Goal: Task Accomplishment & Management: Manage account settings

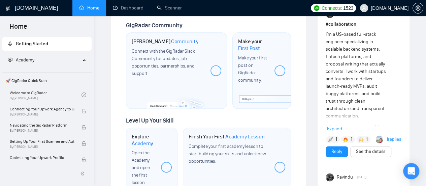
scroll to position [371, 0]
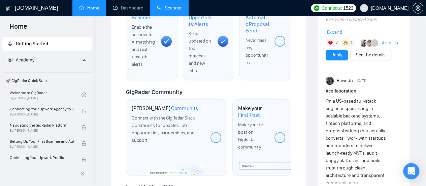
click at [168, 7] on link "Scanner" at bounding box center [169, 8] width 25 height 6
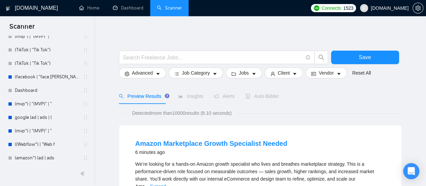
scroll to position [2645, 0]
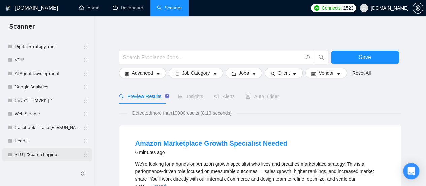
click at [37, 154] on link "SEO | "Search Engine" at bounding box center [47, 154] width 64 height 13
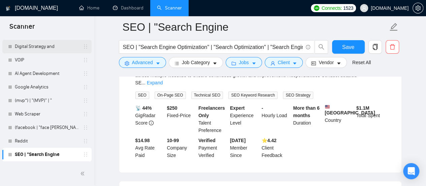
scroll to position [270, 0]
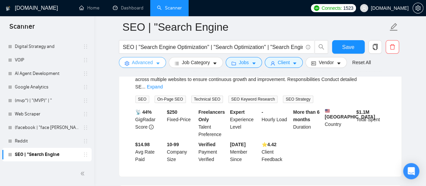
click at [155, 58] on button "Advanced" at bounding box center [142, 62] width 47 height 11
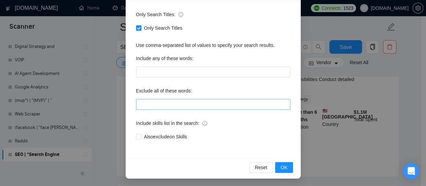
scroll to position [94, 0]
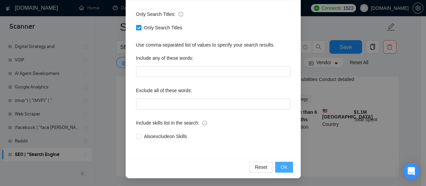
click at [287, 168] on button "OK" at bounding box center [284, 166] width 18 height 11
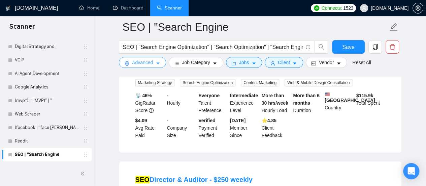
scroll to position [34, 0]
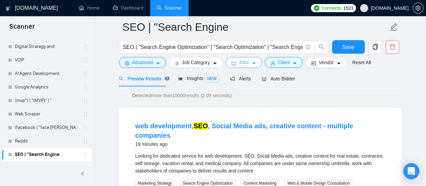
click at [248, 67] on button "Jobs" at bounding box center [244, 62] width 36 height 11
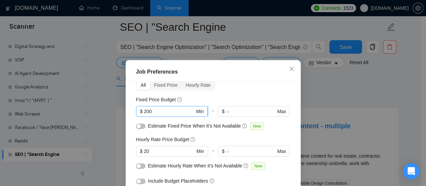
click at [156, 111] on input "200" at bounding box center [169, 111] width 51 height 7
type input "2"
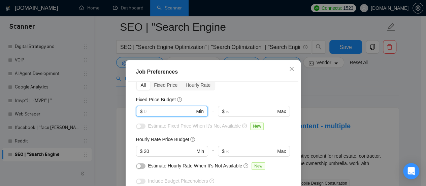
click at [156, 111] on input "text" at bounding box center [169, 111] width 51 height 7
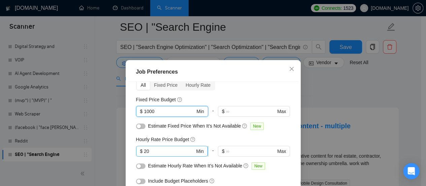
type input "1000"
click at [156, 152] on input "20" at bounding box center [169, 150] width 51 height 7
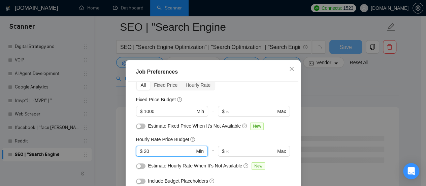
type input "2"
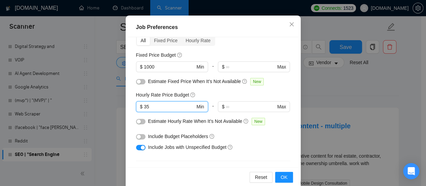
scroll to position [55, 0]
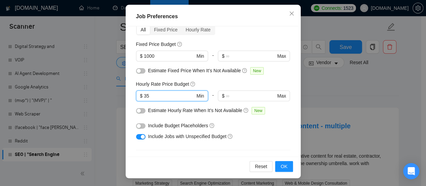
type input "35"
click at [287, 162] on button "OK" at bounding box center [284, 166] width 18 height 11
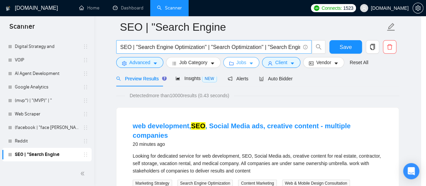
scroll to position [0, 0]
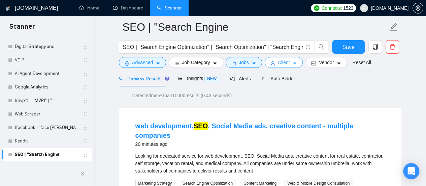
click at [293, 65] on icon "caret-down" at bounding box center [295, 63] width 5 height 5
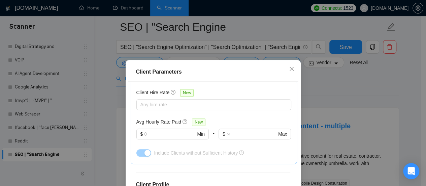
scroll to position [222, 0]
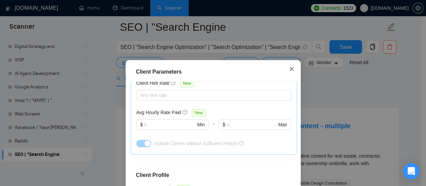
click at [291, 70] on icon "close" at bounding box center [291, 68] width 5 height 5
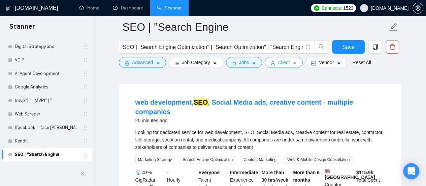
scroll to position [67, 0]
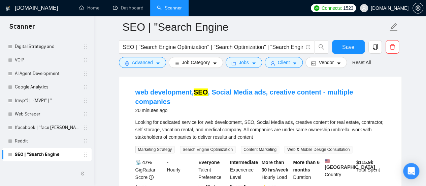
click at [280, 53] on div "Auto Bidder" at bounding box center [278, 45] width 33 height 16
click at [280, 48] on span "Auto Bidder" at bounding box center [278, 44] width 33 height 5
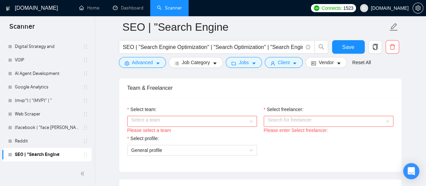
scroll to position [371, 0]
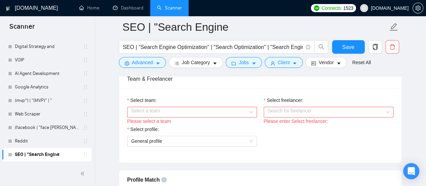
click at [208, 108] on input "Select team:" at bounding box center [189, 112] width 117 height 10
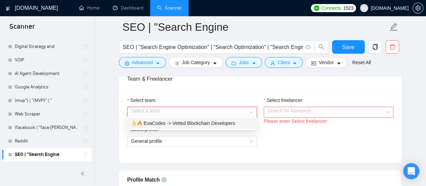
click at [195, 125] on div "👌🔥 EvaCodes -> Vetted Blockchain Developers" at bounding box center [192, 122] width 122 height 7
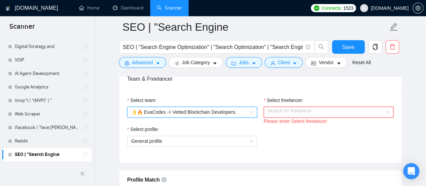
click at [374, 111] on input "Select freelancer:" at bounding box center [326, 112] width 117 height 10
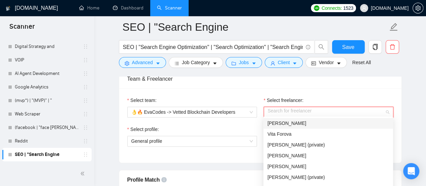
click at [355, 126] on div "[PERSON_NAME]" at bounding box center [329, 122] width 122 height 7
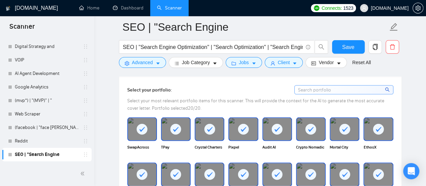
scroll to position [640, 0]
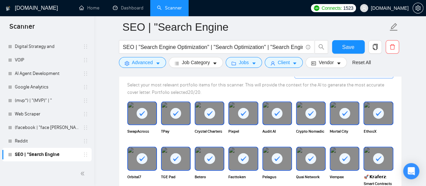
click at [215, 109] on icon at bounding box center [209, 113] width 11 height 11
click at [259, 116] on div "Pixpel" at bounding box center [244, 121] width 34 height 40
click at [291, 112] on div at bounding box center [277, 113] width 28 height 22
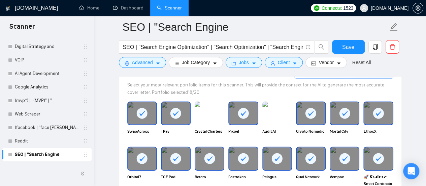
click at [336, 112] on div at bounding box center [345, 113] width 28 height 22
click at [317, 110] on div at bounding box center [311, 113] width 28 height 22
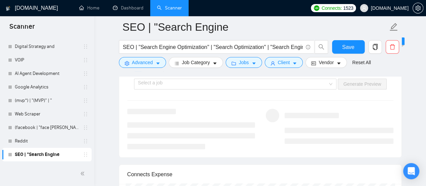
scroll to position [1315, 0]
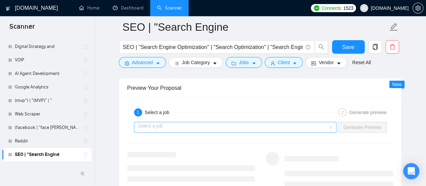
click at [231, 122] on input "search" at bounding box center [233, 127] width 190 height 10
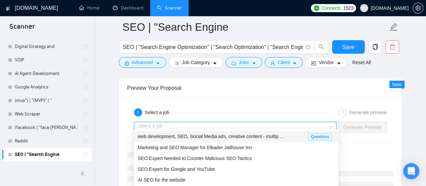
scroll to position [1348, 0]
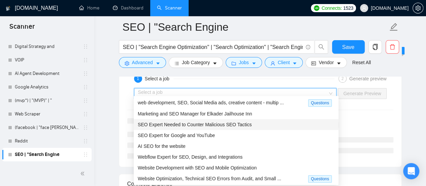
click at [170, 126] on span "SEO Expert Needed to Counter Malicious SEO Tactics" at bounding box center [195, 124] width 114 height 5
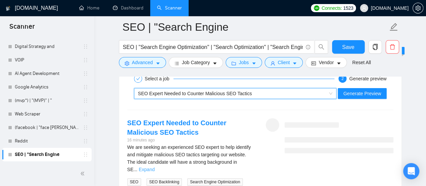
click at [155, 167] on link "Expand" at bounding box center [147, 169] width 16 height 5
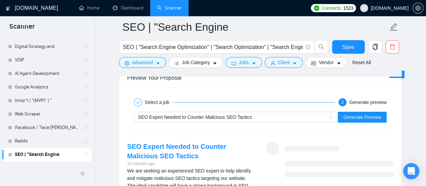
scroll to position [1315, 0]
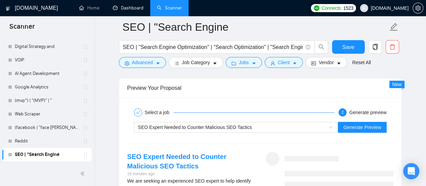
drag, startPoint x: 125, startPoint y: 12, endPoint x: 112, endPoint y: 152, distance: 140.8
click at [125, 11] on link "Dashboard" at bounding box center [128, 8] width 31 height 6
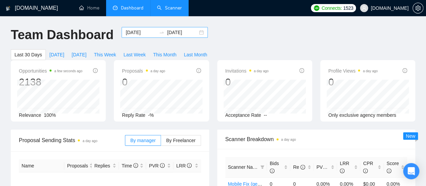
click at [136, 31] on input "[DATE]" at bounding box center [141, 32] width 31 height 7
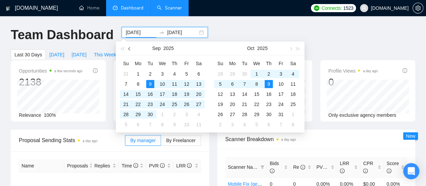
click at [130, 52] on button "button" at bounding box center [129, 47] width 7 height 13
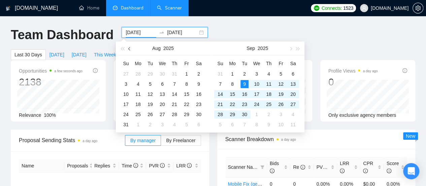
click at [130, 52] on button "button" at bounding box center [129, 47] width 7 height 13
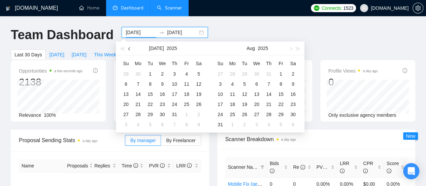
click at [130, 52] on button "button" at bounding box center [129, 47] width 7 height 13
click at [128, 50] on button "button" at bounding box center [129, 47] width 7 height 13
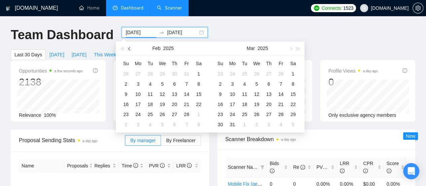
click at [128, 50] on button "button" at bounding box center [129, 47] width 7 height 13
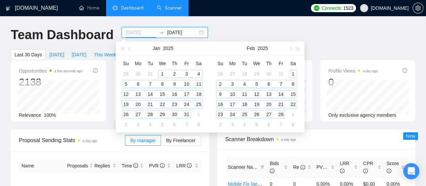
type input "[DATE]"
click at [163, 72] on div "1" at bounding box center [162, 74] width 8 height 8
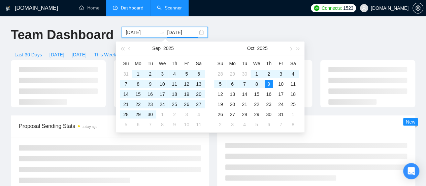
click at [178, 32] on input "[DATE]" at bounding box center [182, 32] width 31 height 7
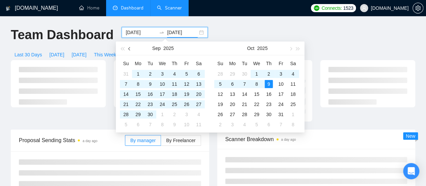
click at [128, 49] on button "button" at bounding box center [129, 47] width 7 height 13
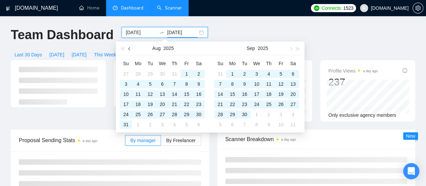
click at [128, 49] on button "button" at bounding box center [129, 47] width 7 height 13
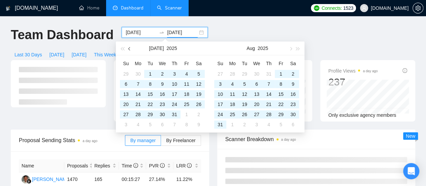
click at [128, 49] on button "button" at bounding box center [129, 47] width 7 height 13
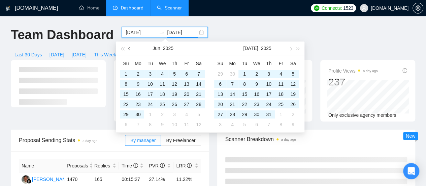
click at [128, 49] on button "button" at bounding box center [129, 47] width 7 height 13
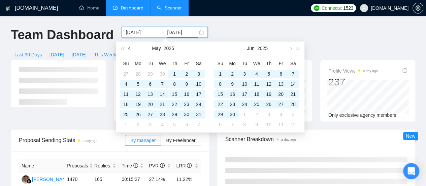
click at [128, 49] on button "button" at bounding box center [129, 47] width 7 height 13
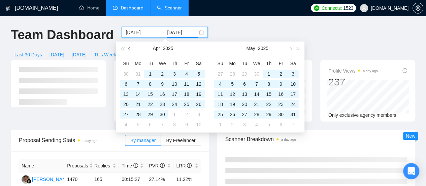
click at [128, 49] on button "button" at bounding box center [129, 47] width 7 height 13
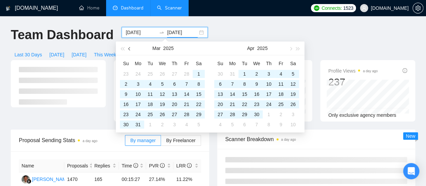
click at [128, 49] on button "button" at bounding box center [129, 47] width 7 height 13
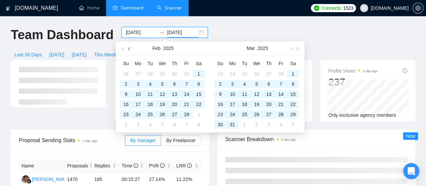
click at [128, 49] on button "button" at bounding box center [129, 47] width 7 height 13
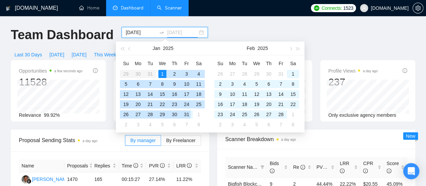
type input "[DATE]"
click at [184, 113] on div "31" at bounding box center [187, 114] width 8 height 8
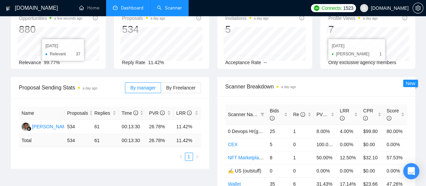
scroll to position [67, 0]
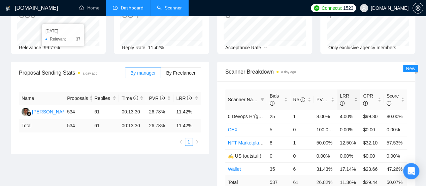
click at [352, 92] on span "LRR" at bounding box center [346, 99] width 13 height 15
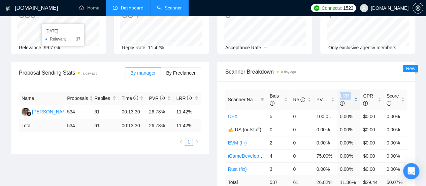
click at [352, 92] on span "LRR" at bounding box center [346, 99] width 13 height 15
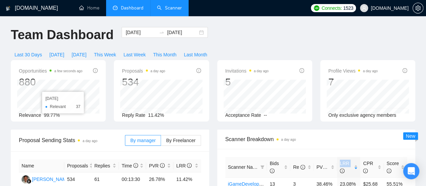
scroll to position [0, 0]
